Goal: Information Seeking & Learning: Learn about a topic

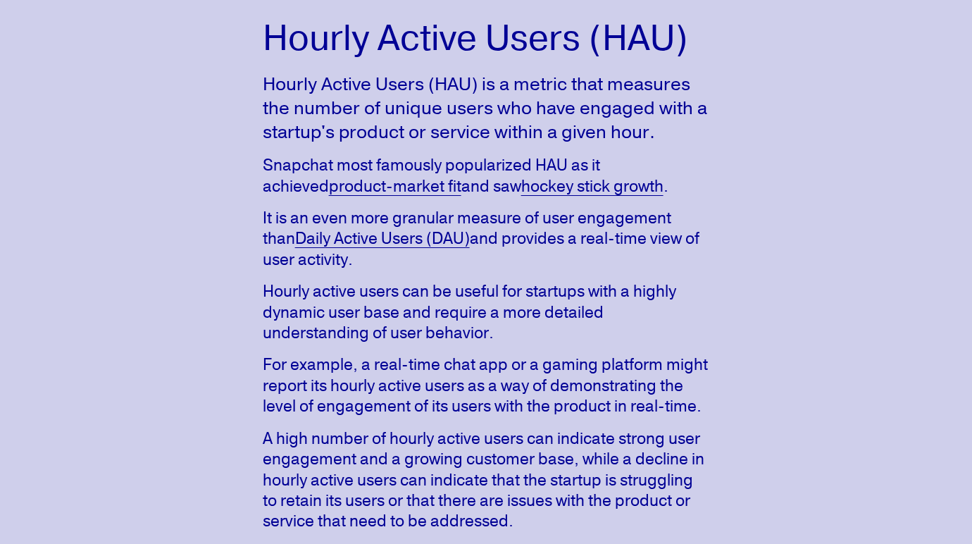
scroll to position [116, 0]
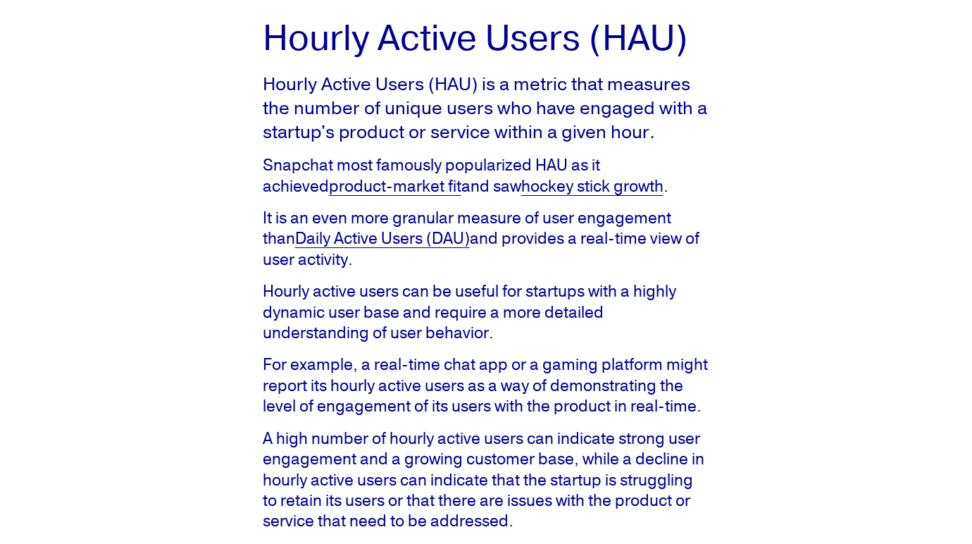
click at [470, 372] on p "For example, a real-time chat app or a gaming platform might report its hourly …" at bounding box center [486, 385] width 447 height 62
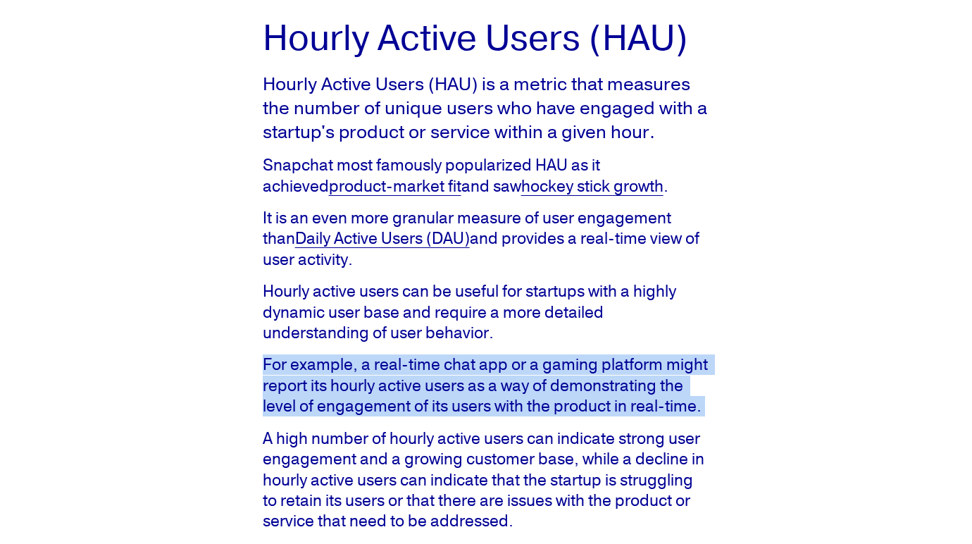
click at [470, 372] on p "For example, a real-time chat app or a gaming platform might report its hourly …" at bounding box center [486, 385] width 447 height 62
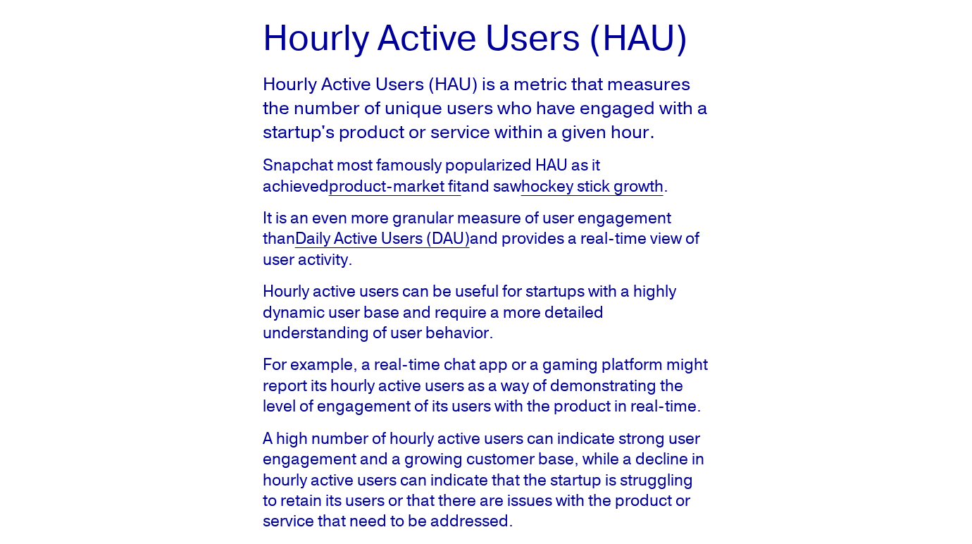
click at [454, 478] on p "A high number of hourly active users can indicate strong user engagement and a …" at bounding box center [486, 480] width 447 height 104
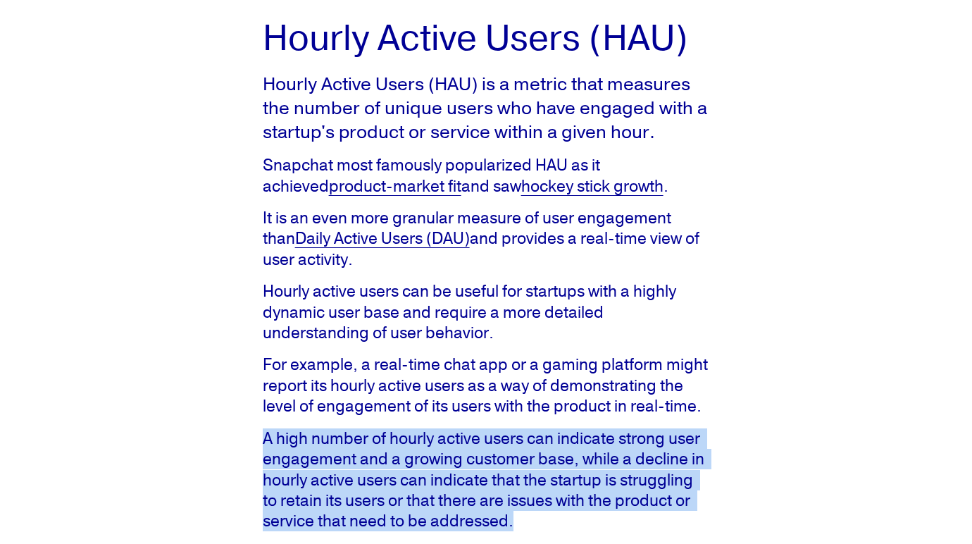
click at [454, 478] on p "A high number of hourly active users can indicate strong user engagement and a …" at bounding box center [486, 480] width 447 height 104
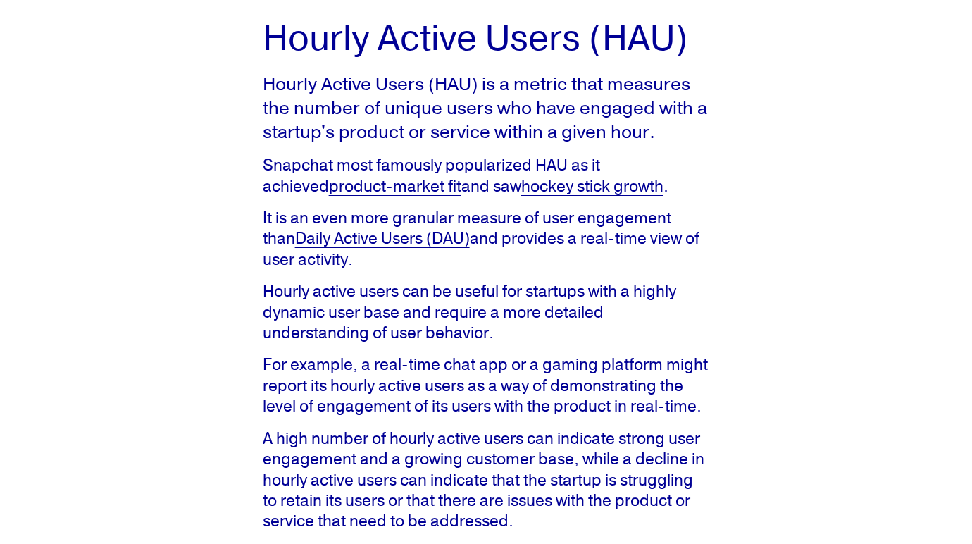
click at [465, 376] on p "For example, a real-time chat app or a gaming platform might report its hourly …" at bounding box center [486, 385] width 447 height 62
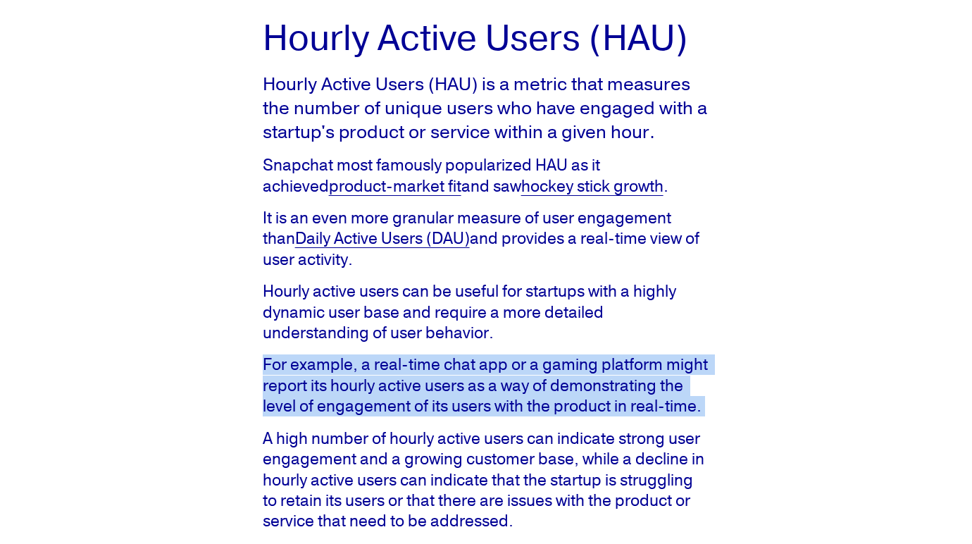
click at [465, 376] on p "For example, a real-time chat app or a gaming platform might report its hourly …" at bounding box center [486, 385] width 447 height 62
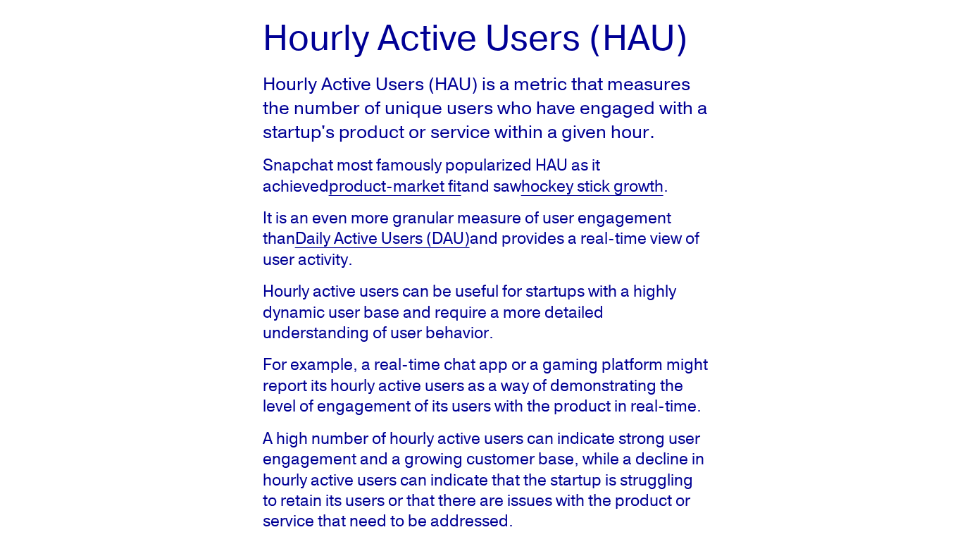
click at [455, 449] on p "A high number of hourly active users can indicate strong user engagement and a …" at bounding box center [486, 480] width 447 height 104
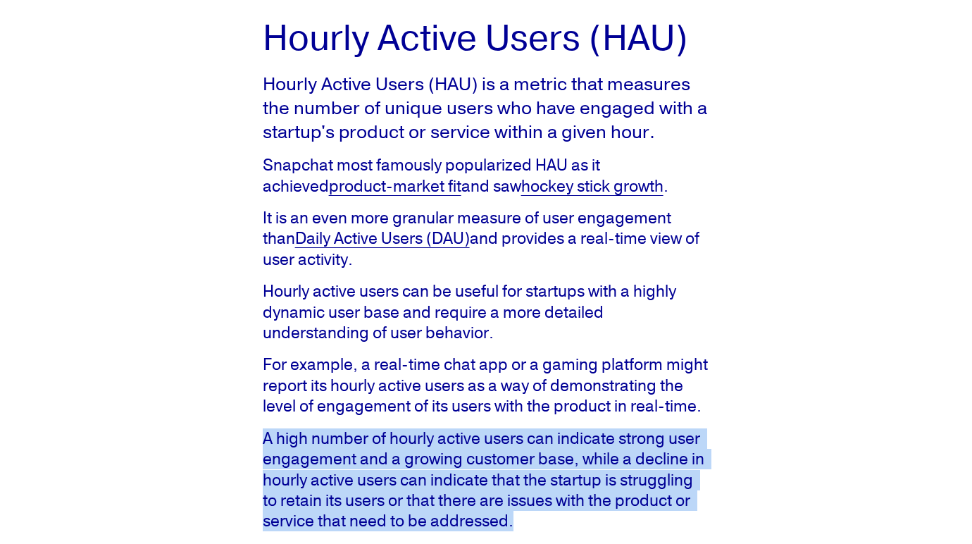
click at [455, 449] on p "A high number of hourly active users can indicate strong user engagement and a …" at bounding box center [486, 480] width 447 height 104
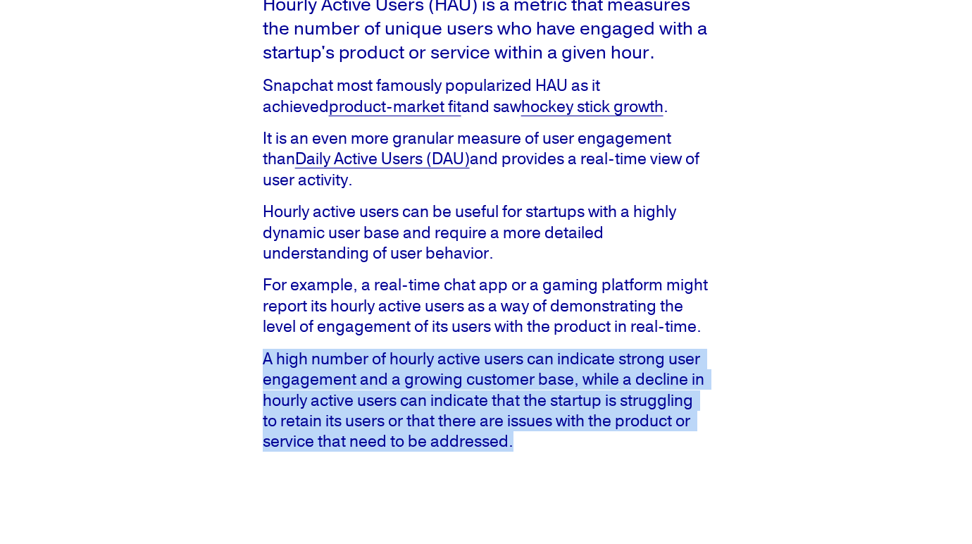
click at [462, 404] on p "A high number of hourly active users can indicate strong user engagement and a …" at bounding box center [486, 401] width 447 height 104
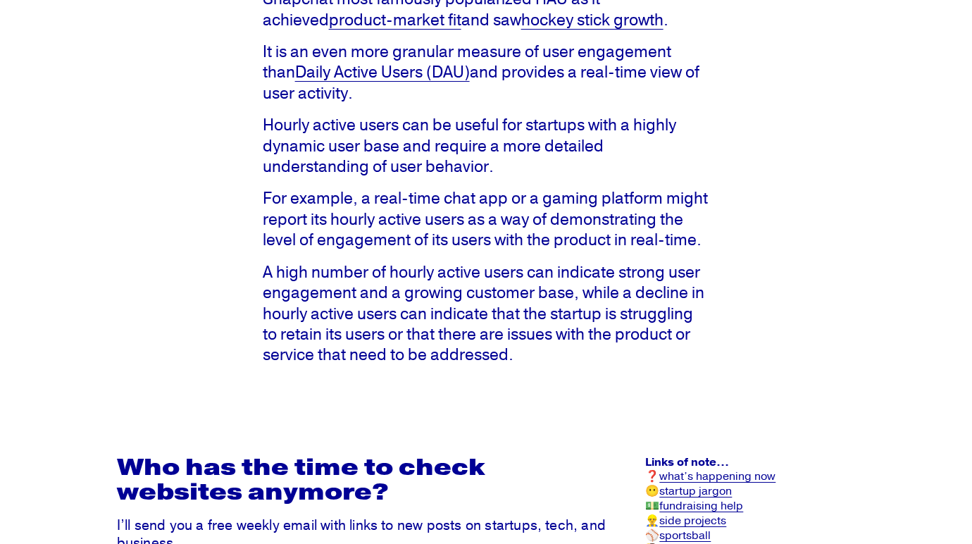
click at [438, 462] on h2 "Who has the time to check websites anymore?" at bounding box center [362, 480] width 490 height 51
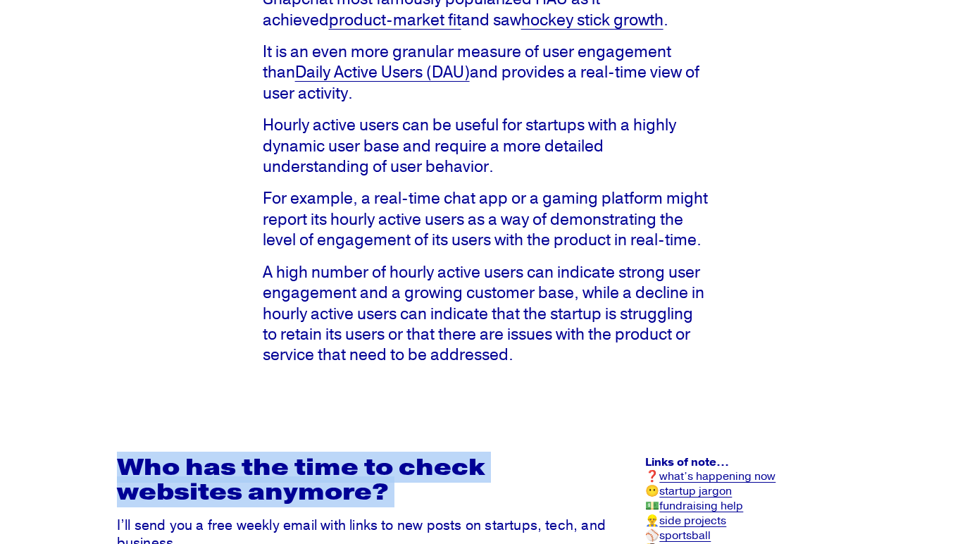
click at [438, 462] on h2 "Who has the time to check websites anymore?" at bounding box center [362, 480] width 490 height 51
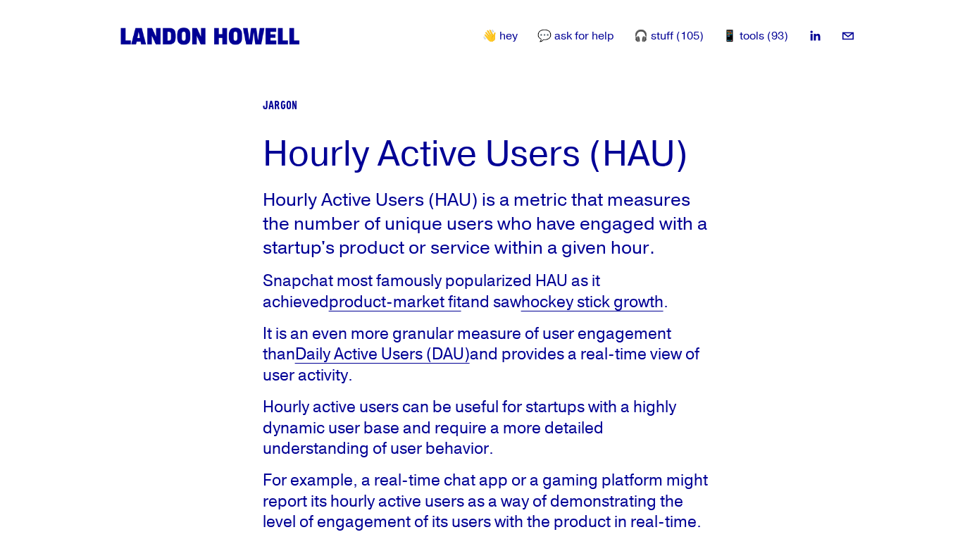
scroll to position [0, 0]
click at [521, 221] on p "Hourly Active Users (HAU) is a metric that measures the number of unique users …" at bounding box center [486, 223] width 447 height 71
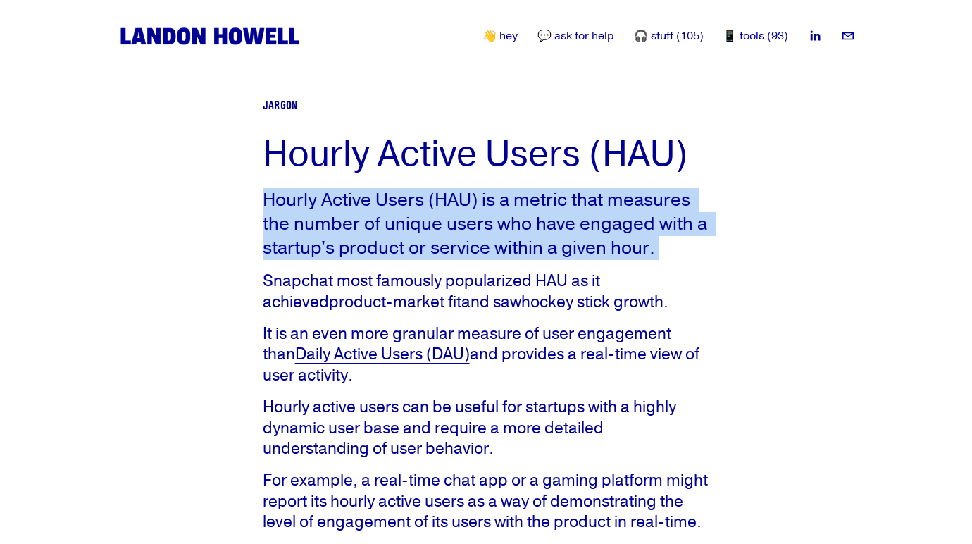
click at [521, 221] on p "Hourly Active Users (HAU) is a metric that measures the number of unique users …" at bounding box center [486, 223] width 447 height 71
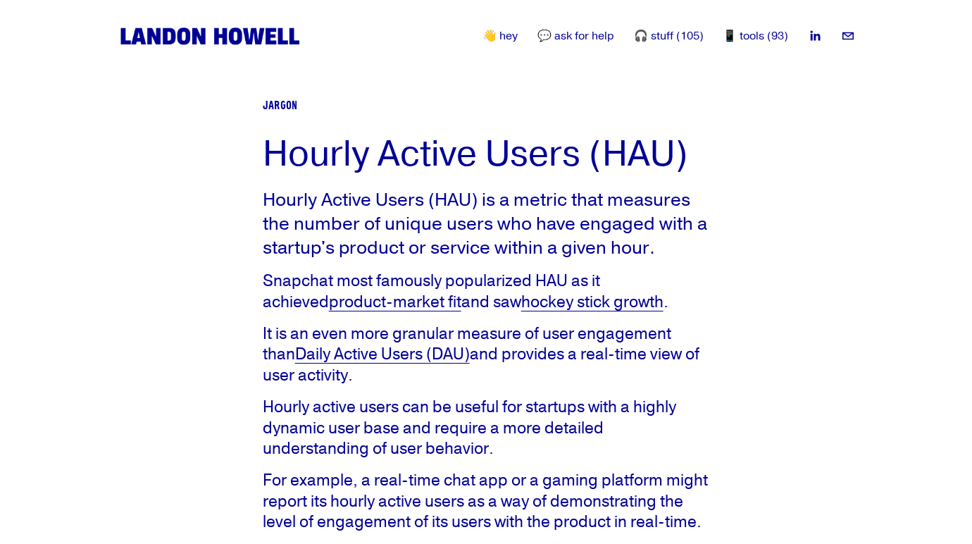
click at [440, 295] on p "Snapchat most famously popularized HAU as it achieved product-market fit and sa…" at bounding box center [486, 292] width 447 height 42
